Goal: Task Accomplishment & Management: Use online tool/utility

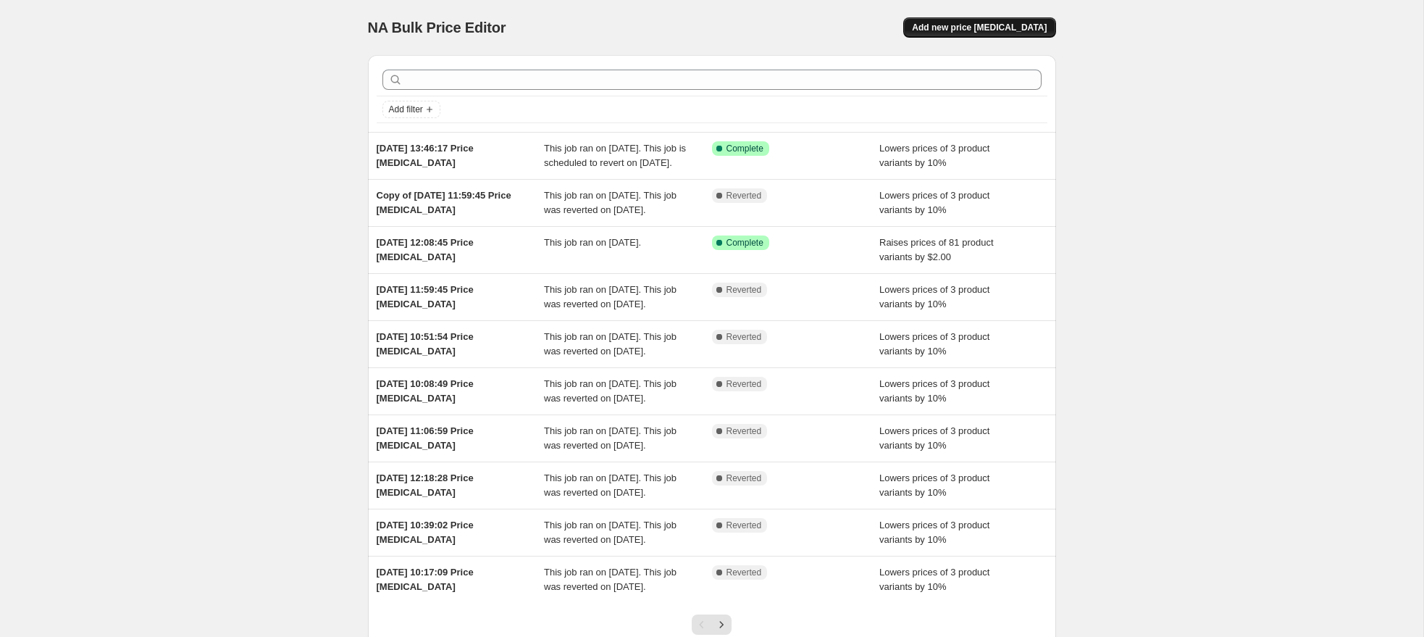
click at [1024, 30] on span "Add new price [MEDICAL_DATA]" at bounding box center [979, 28] width 135 height 12
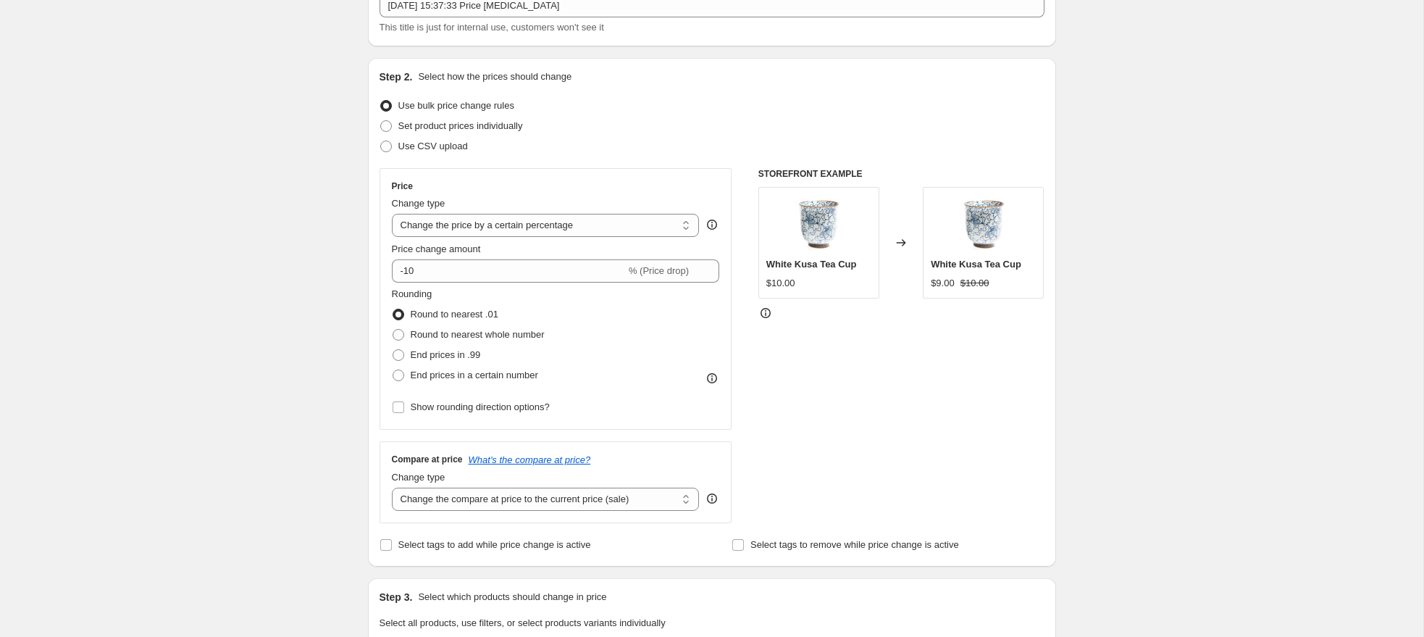
scroll to position [104, 0]
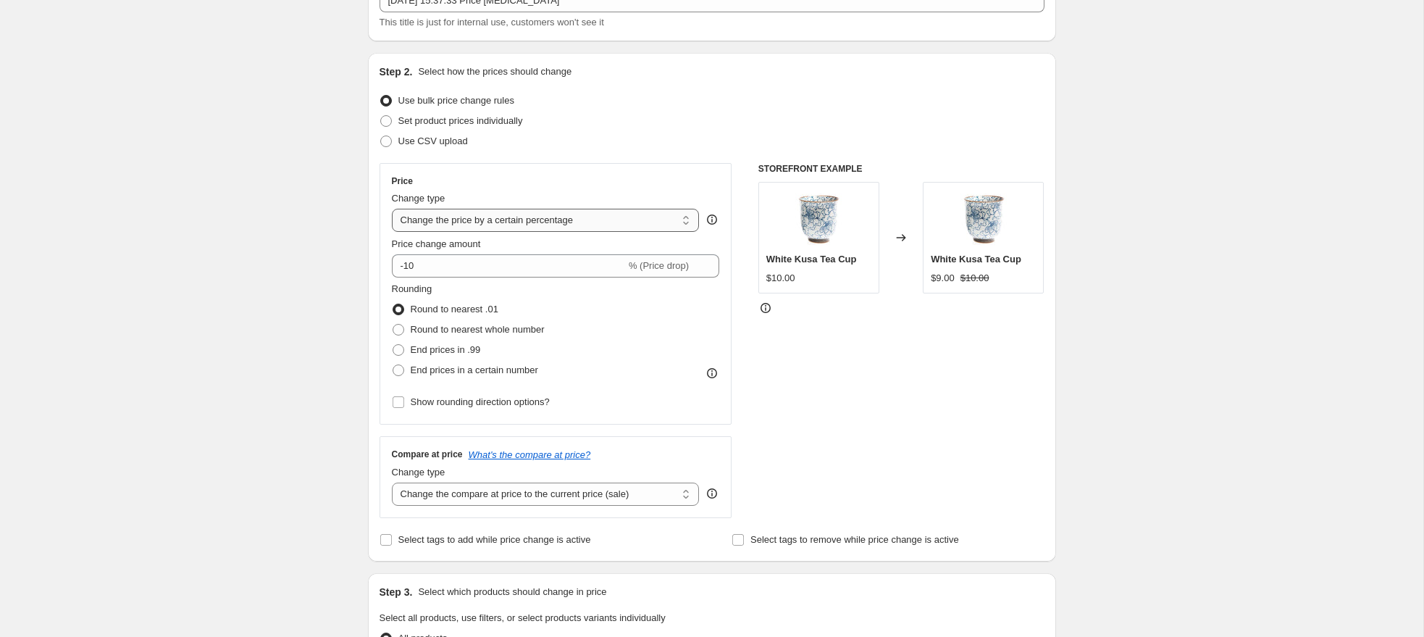
click at [525, 220] on select "Change the price to a certain amount Change the price by a certain amount Chang…" at bounding box center [546, 220] width 308 height 23
select select "by"
click at [392, 209] on select "Change the price to a certain amount Change the price by a certain amount Chang…" at bounding box center [546, 220] width 308 height 23
type input "-10.00"
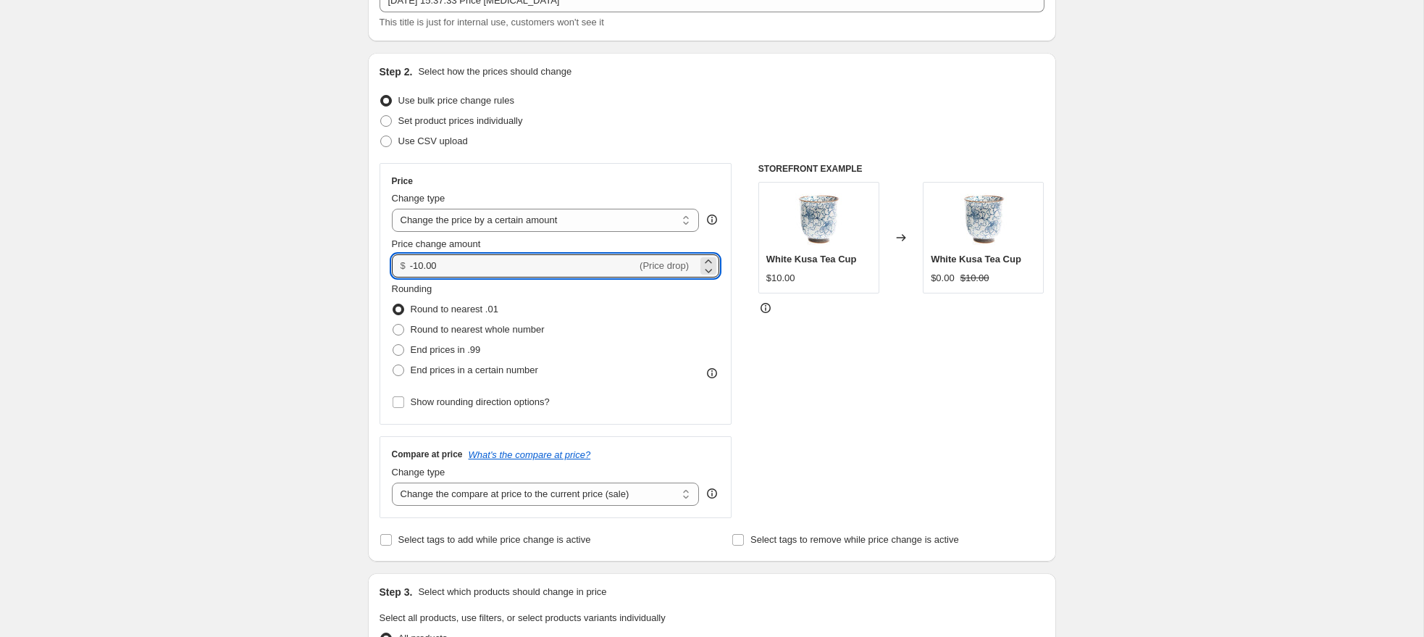
drag, startPoint x: 462, startPoint y: 267, endPoint x: 409, endPoint y: 261, distance: 52.6
click at [395, 261] on div "$ -10.00 (Price drop)" at bounding box center [556, 265] width 328 height 23
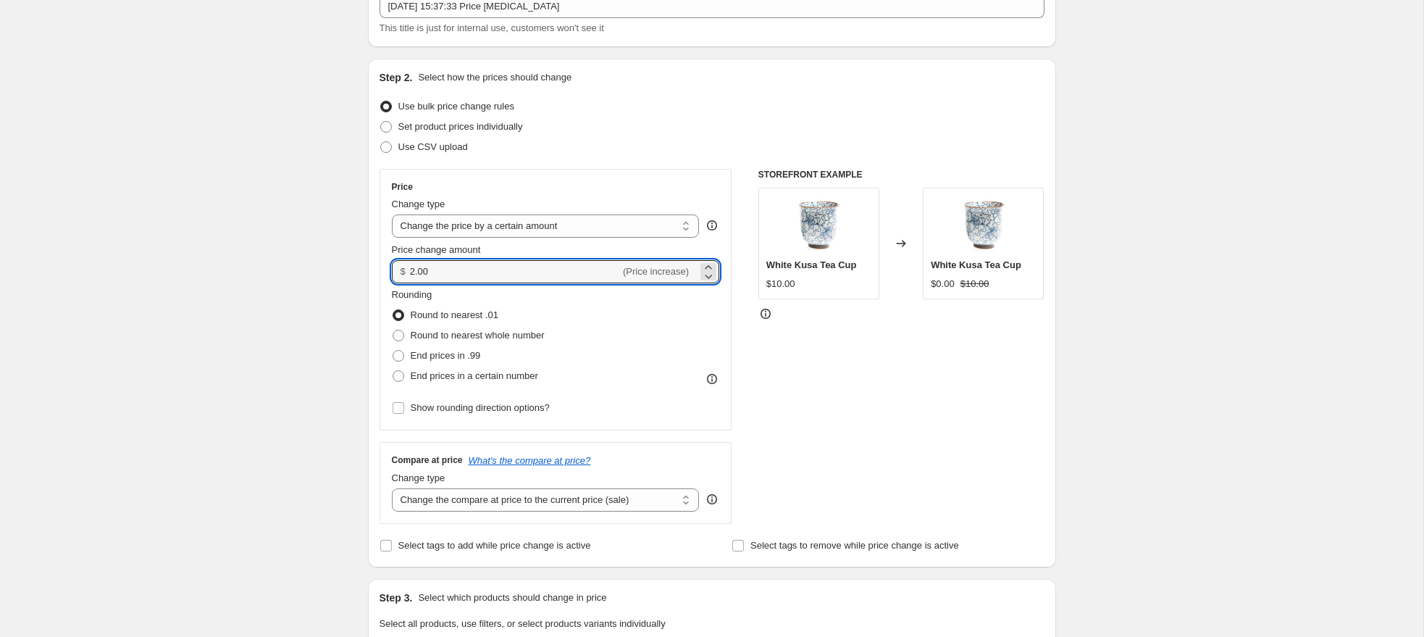
type input "2.00"
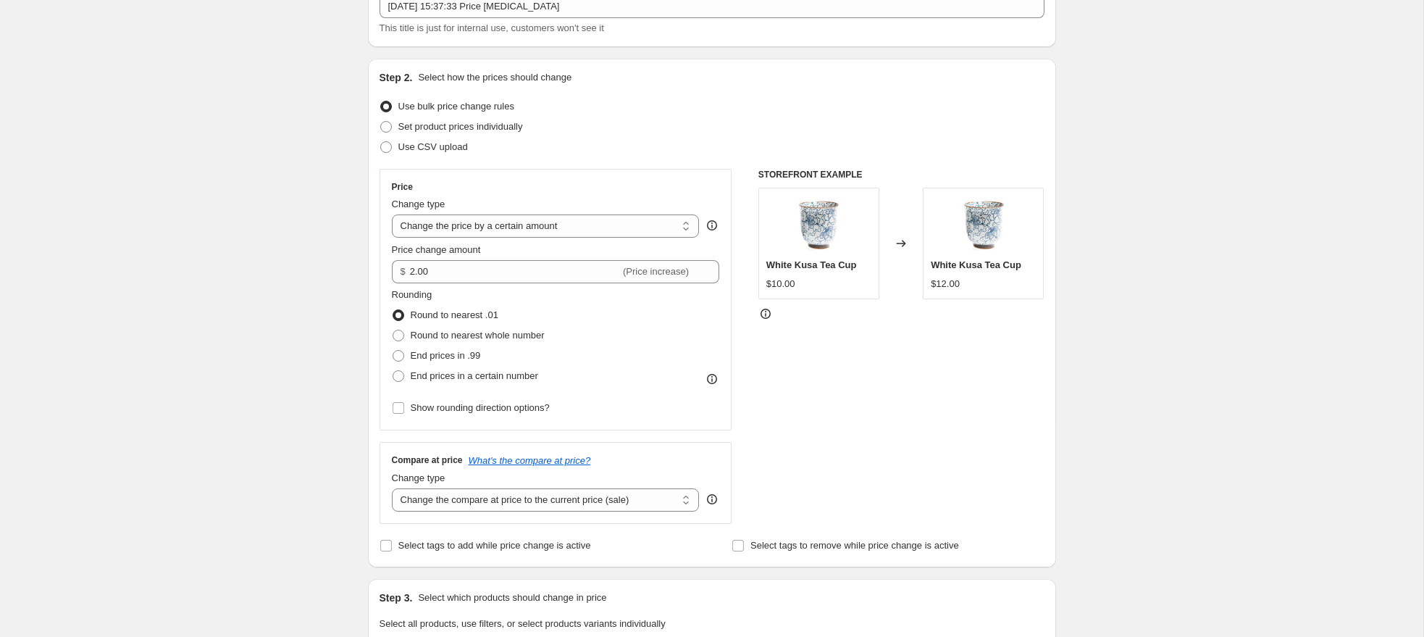
click at [1101, 372] on div "Create new price [MEDICAL_DATA]. This page is ready Create new price [MEDICAL_D…" at bounding box center [712, 626] width 1424 height 1448
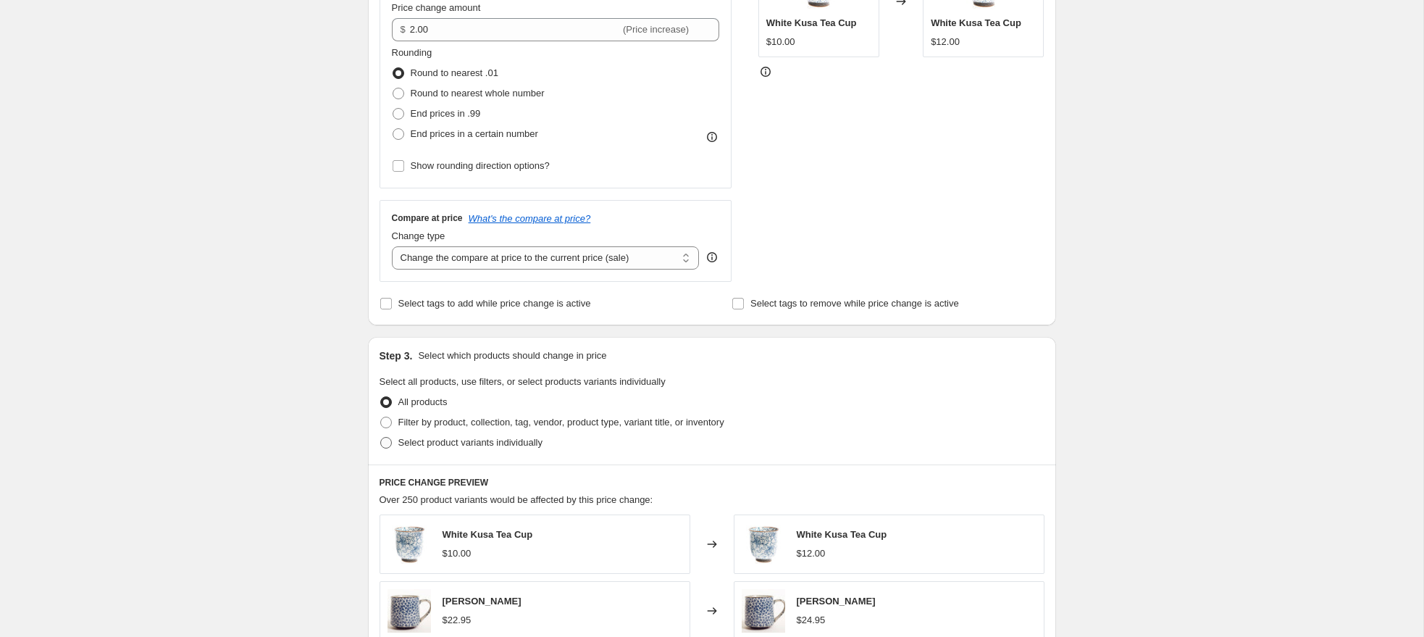
scroll to position [341, 0]
click at [392, 441] on label "Select product variants individually" at bounding box center [461, 442] width 163 height 20
click at [381, 437] on input "Select product variants individually" at bounding box center [380, 436] width 1 height 1
radio input "true"
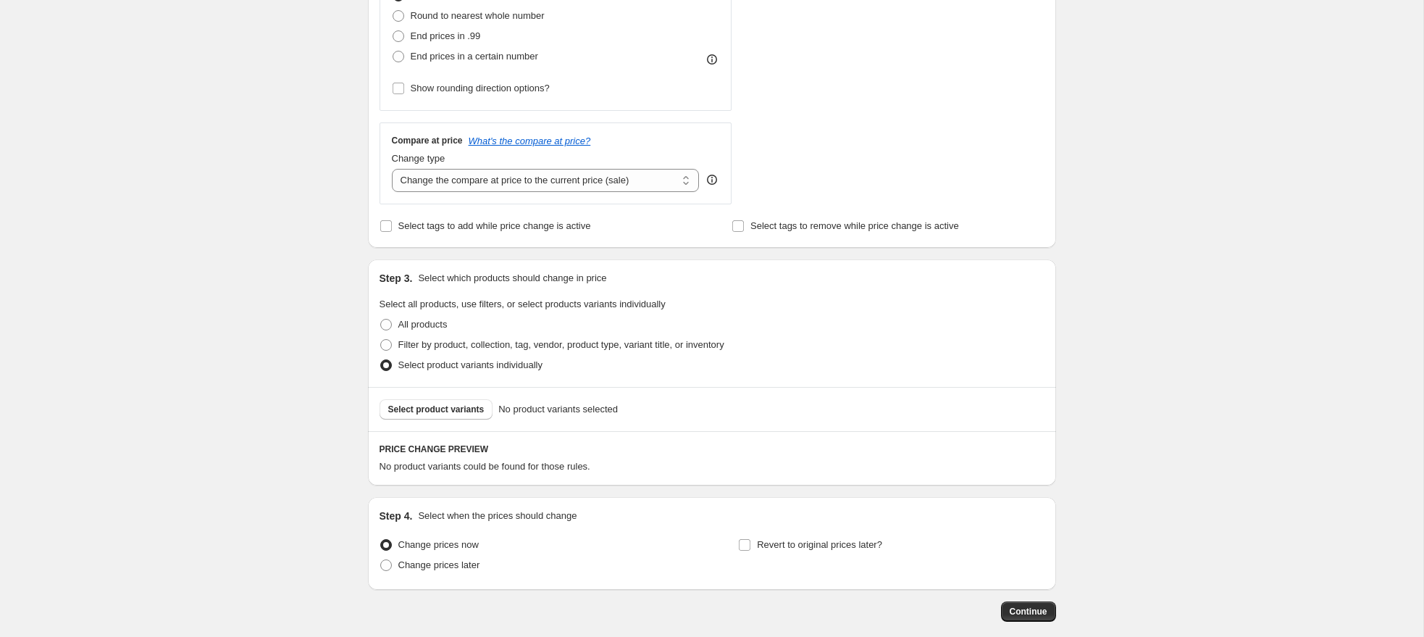
scroll to position [422, 0]
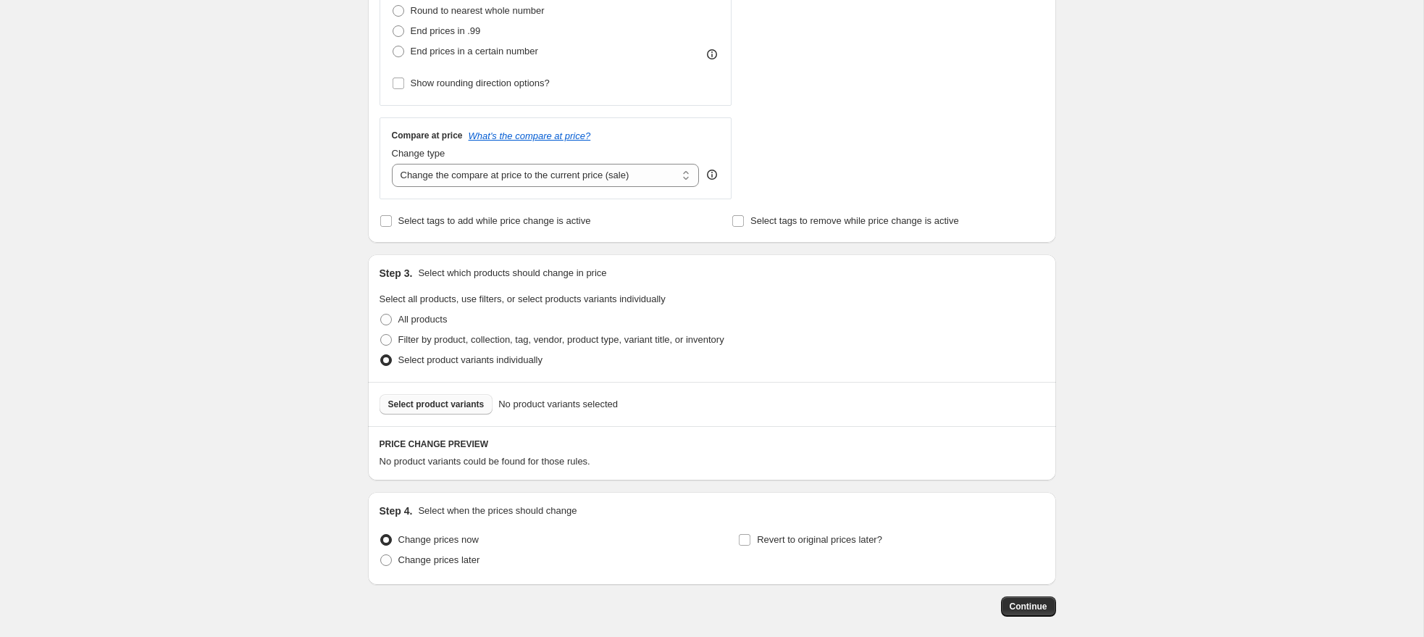
click at [451, 404] on span "Select product variants" at bounding box center [436, 404] width 96 height 12
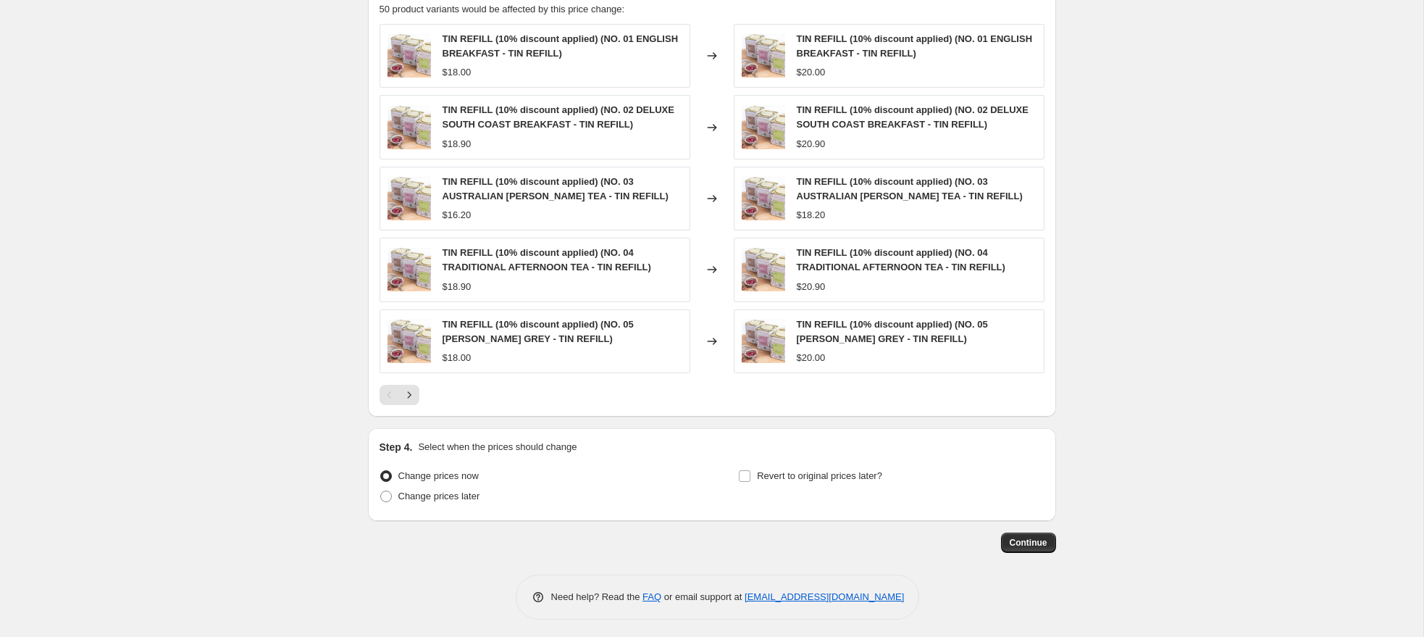
scroll to position [879, 0]
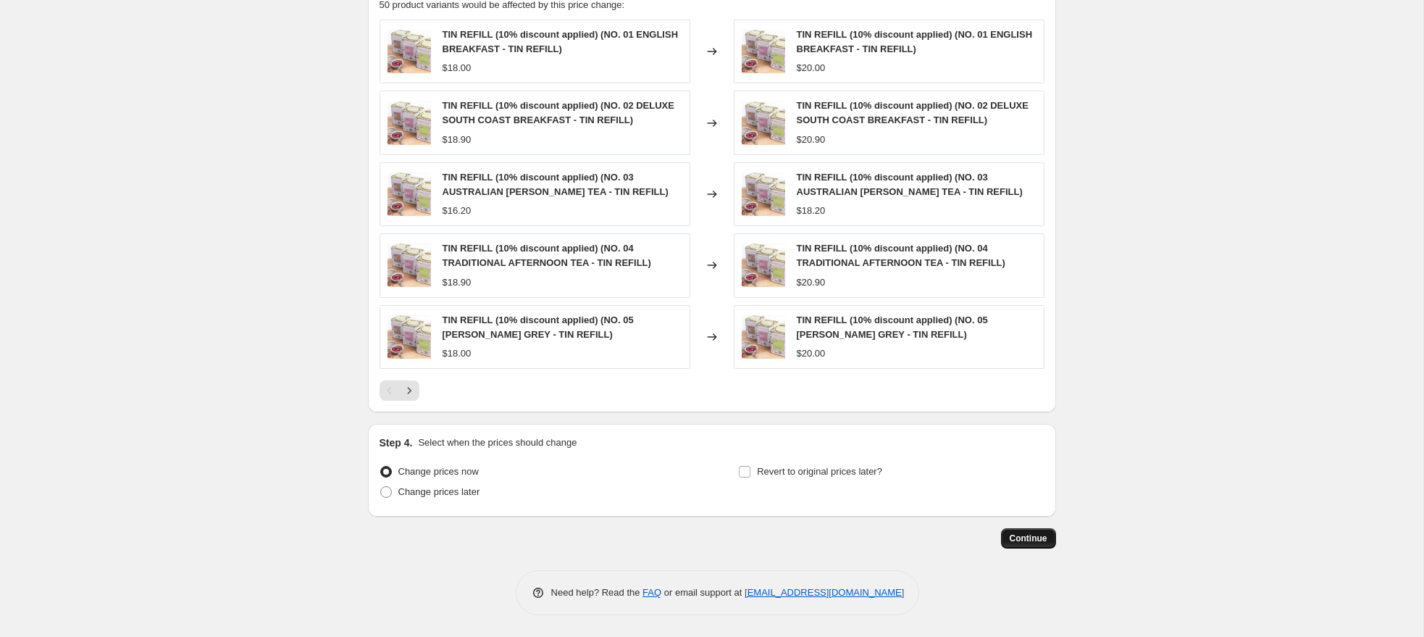
click at [1041, 538] on span "Continue" at bounding box center [1029, 539] width 38 height 12
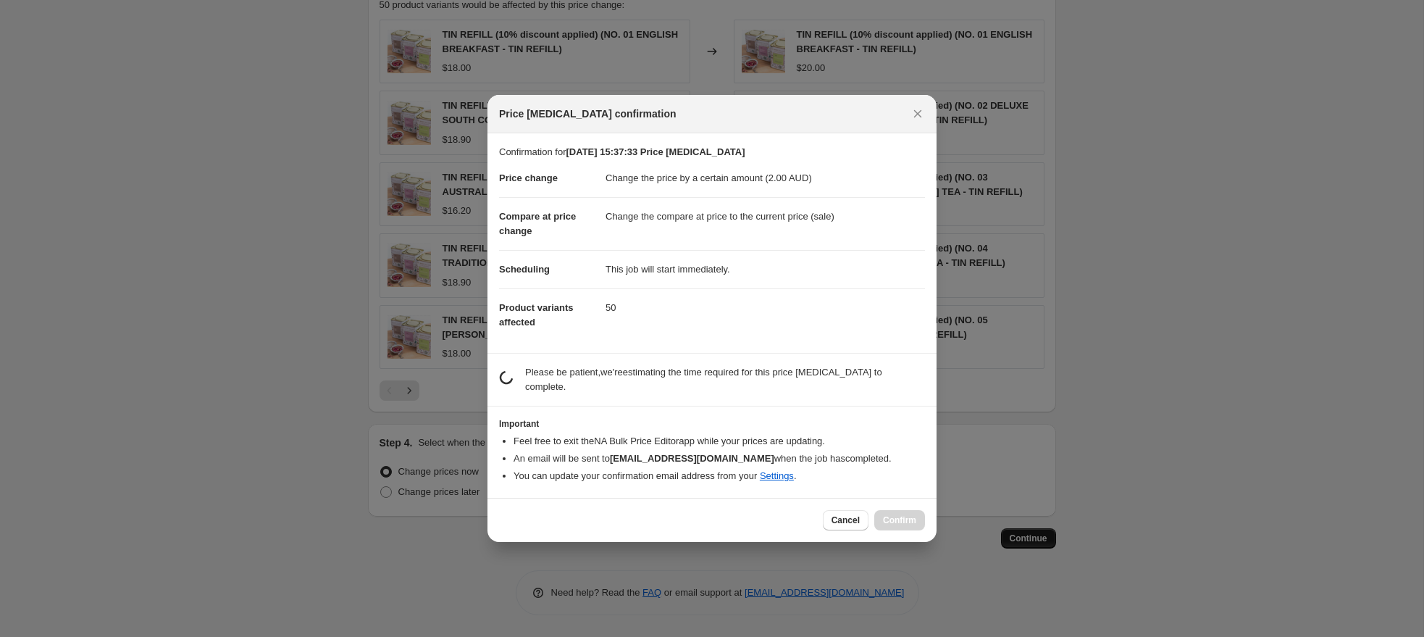
scroll to position [0, 0]
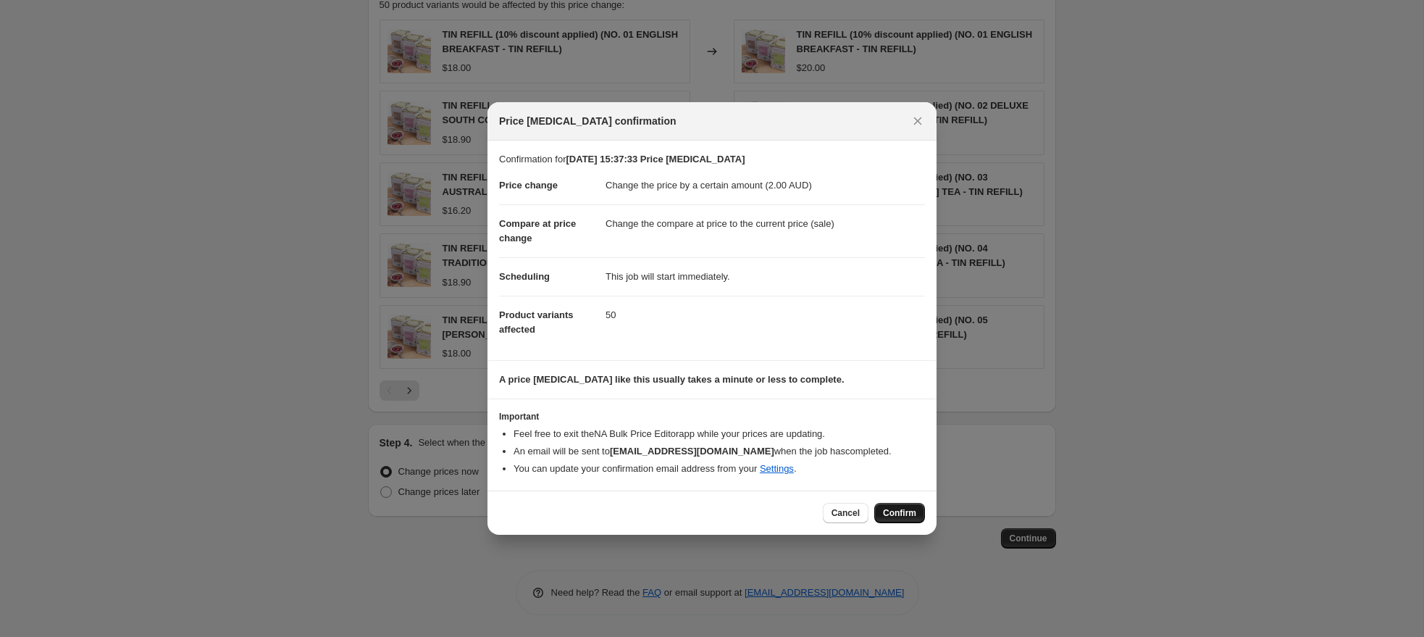
click at [905, 514] on span "Confirm" at bounding box center [899, 513] width 33 height 12
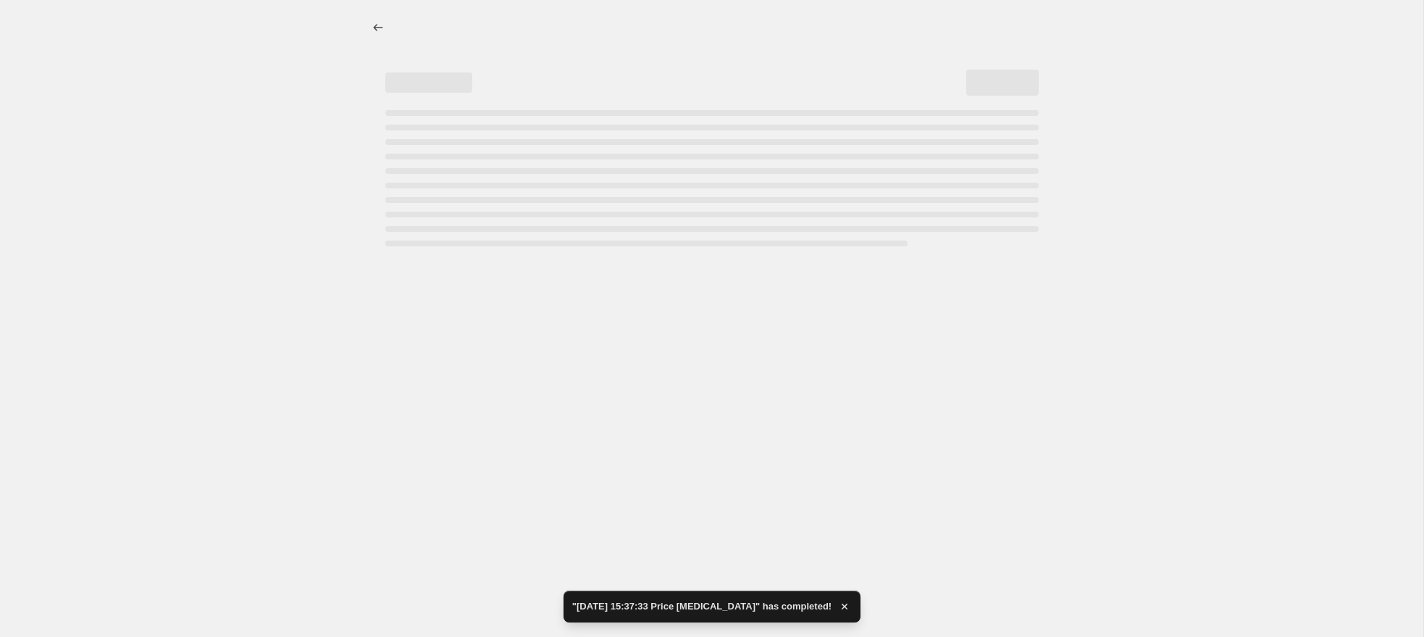
select select "by"
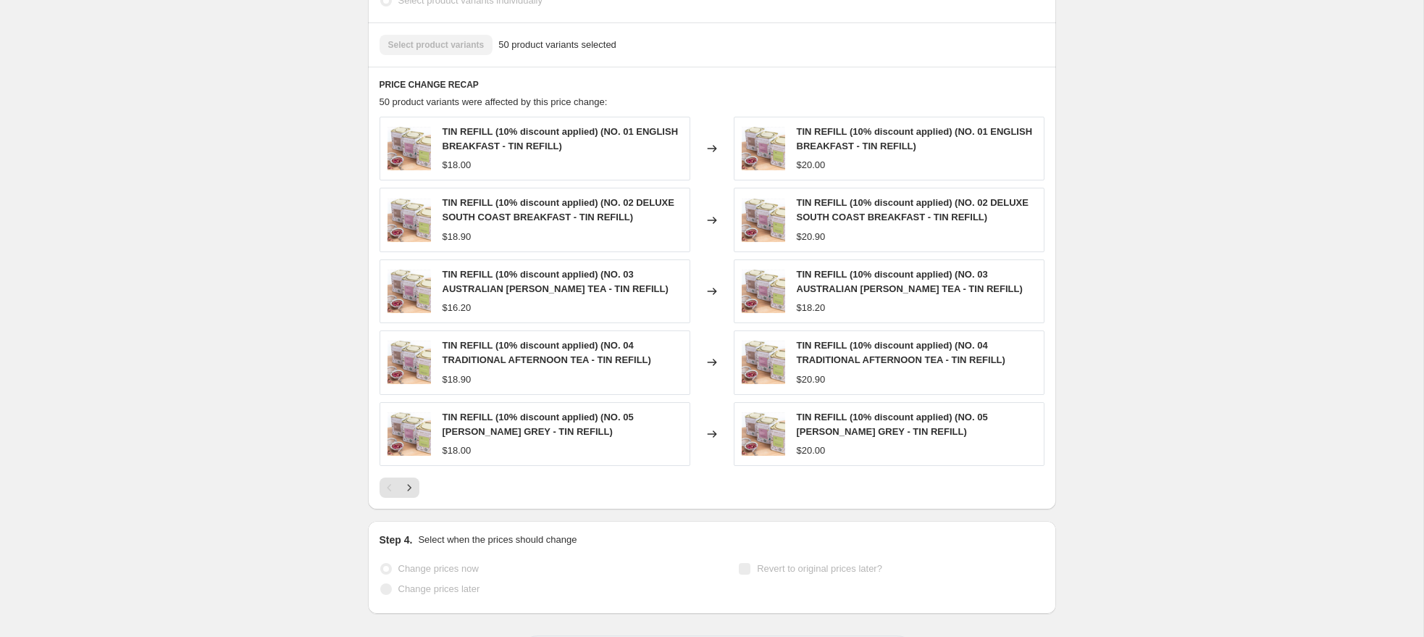
scroll to position [985, 0]
